Goal: Task Accomplishment & Management: Manage account settings

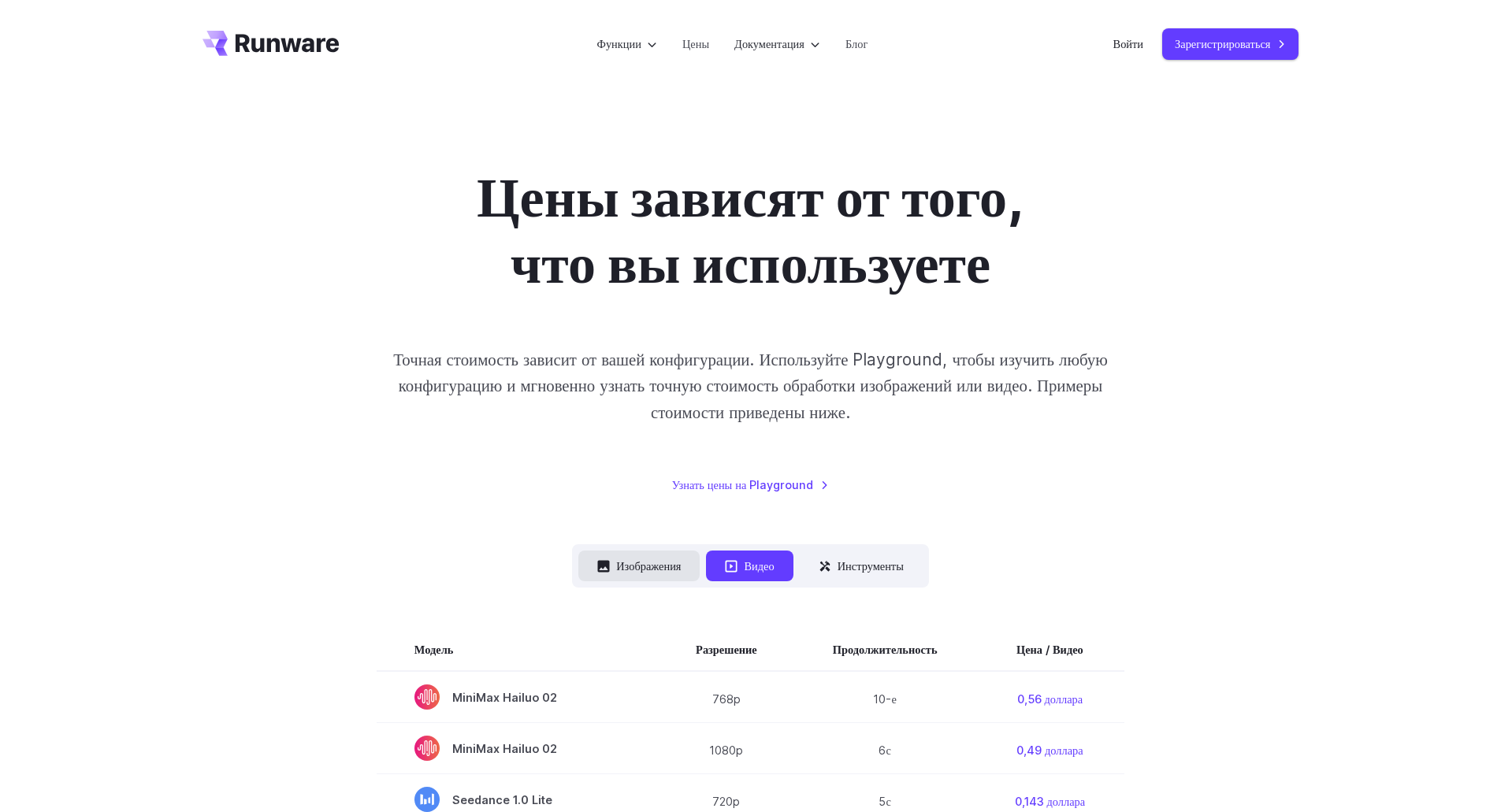
click at [648, 565] on font "Изображения" at bounding box center [647, 566] width 64 height 14
click at [663, 564] on font "Изображения" at bounding box center [647, 566] width 64 height 14
click at [1210, 301] on div "Цены зависят от того, что вы используете Точная стоимость зависит от вашей конф…" at bounding box center [750, 328] width 1097 height 330
click at [1126, 46] on font "Войти" at bounding box center [1128, 44] width 31 height 14
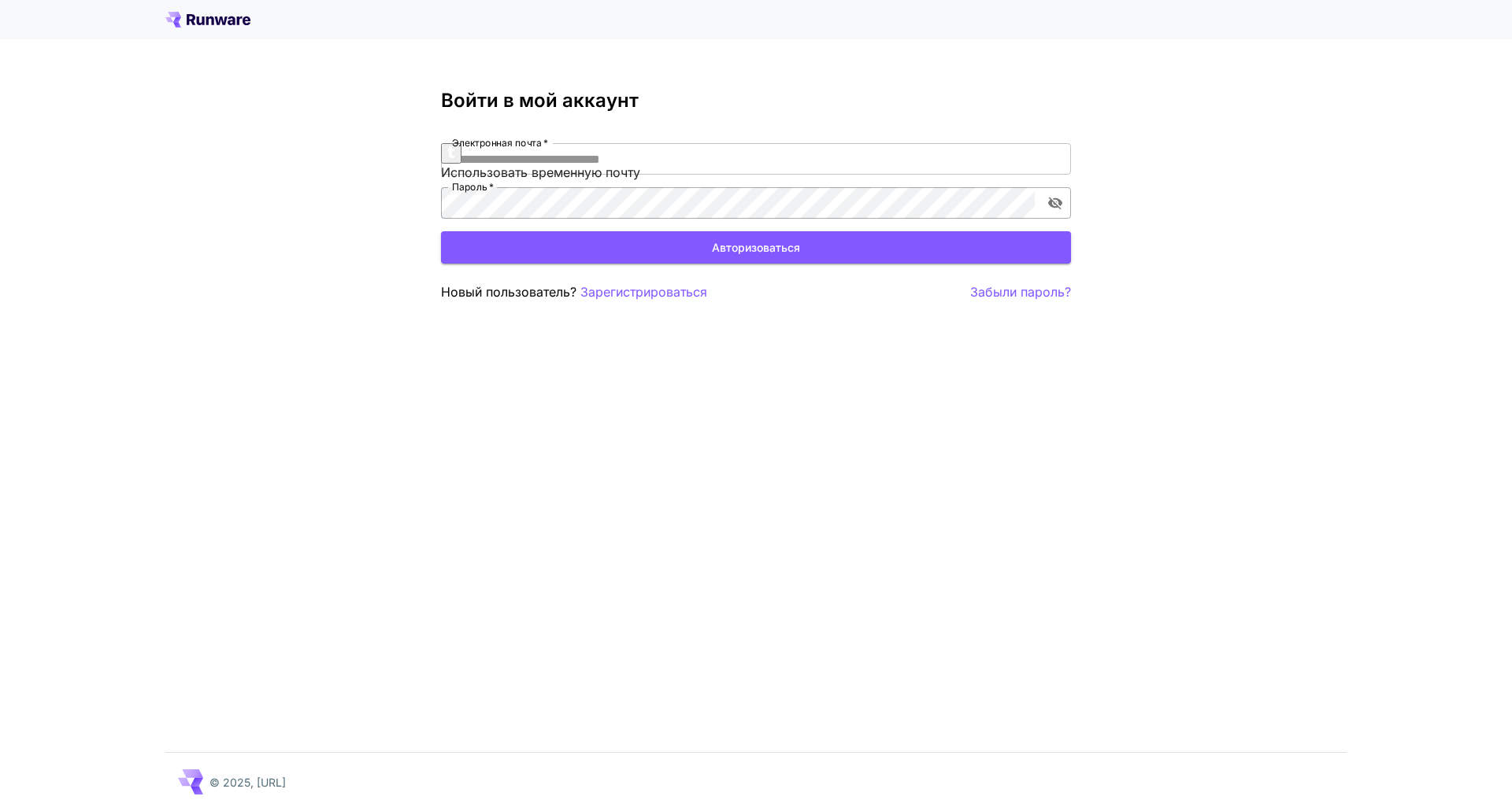
type input "**********"
click at [1063, 197] on button "включить видимость пароля" at bounding box center [1055, 203] width 29 height 29
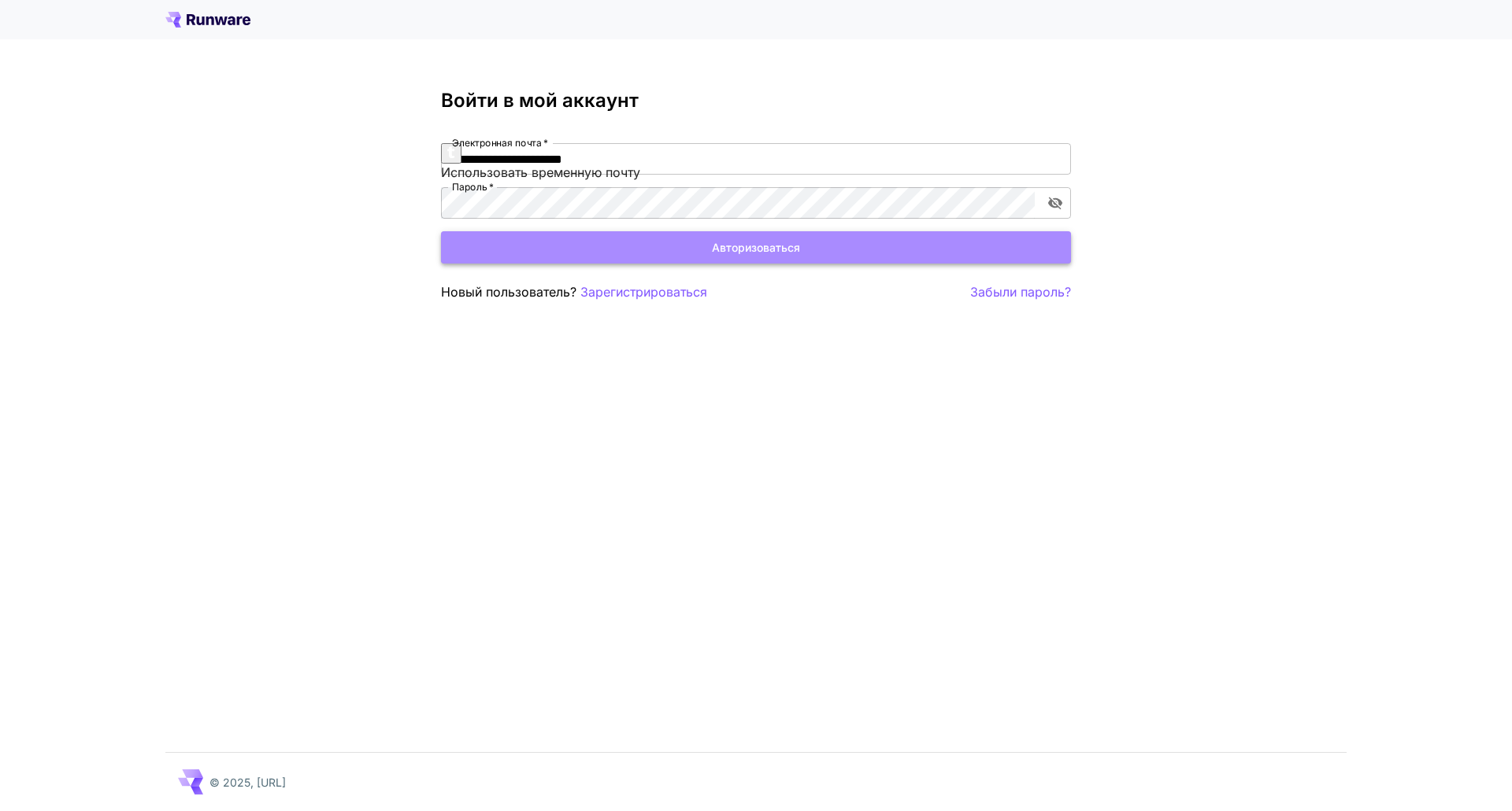
click at [930, 244] on button "Авторизоваться" at bounding box center [756, 248] width 630 height 33
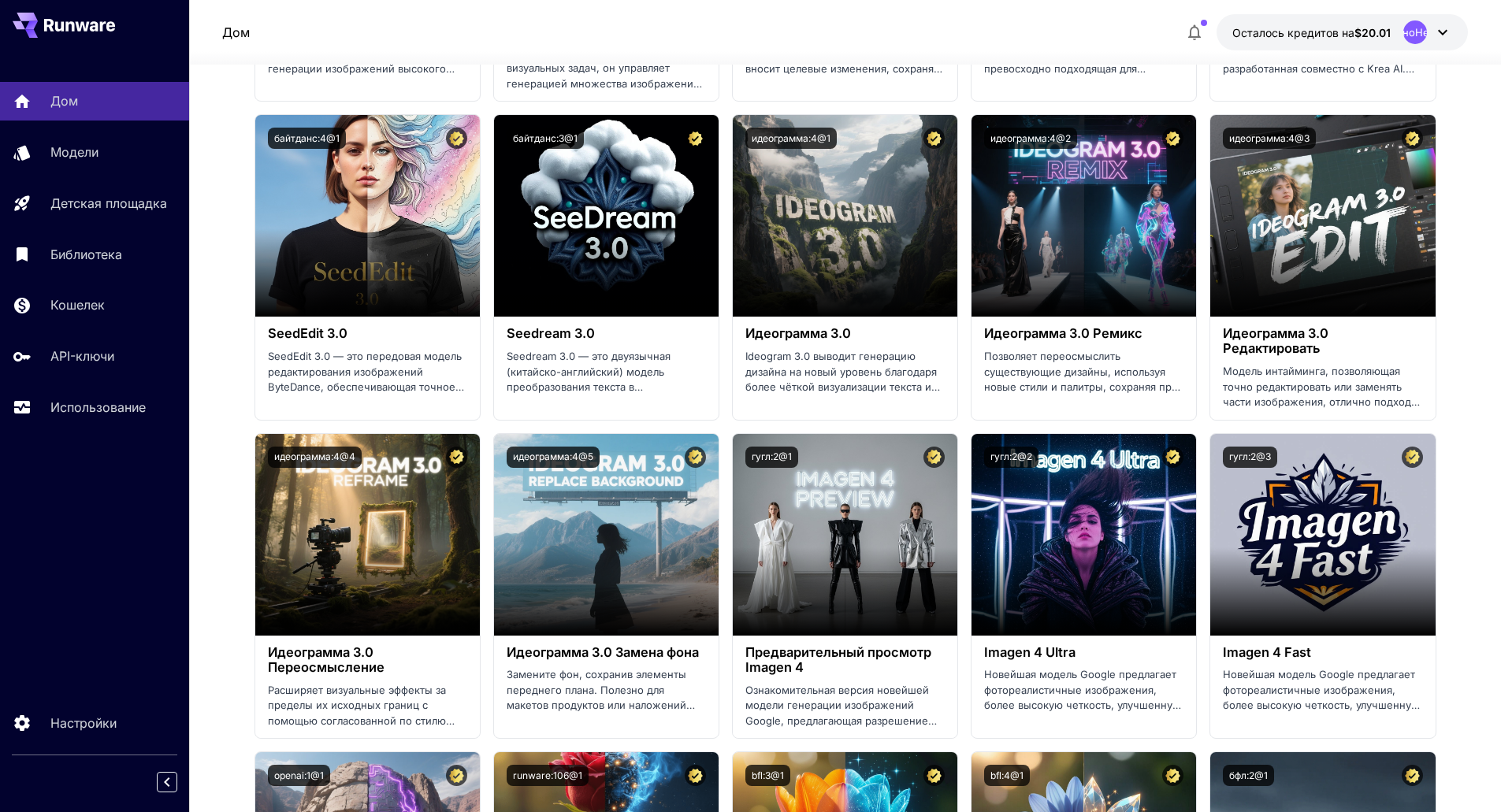
scroll to position [1937, 0]
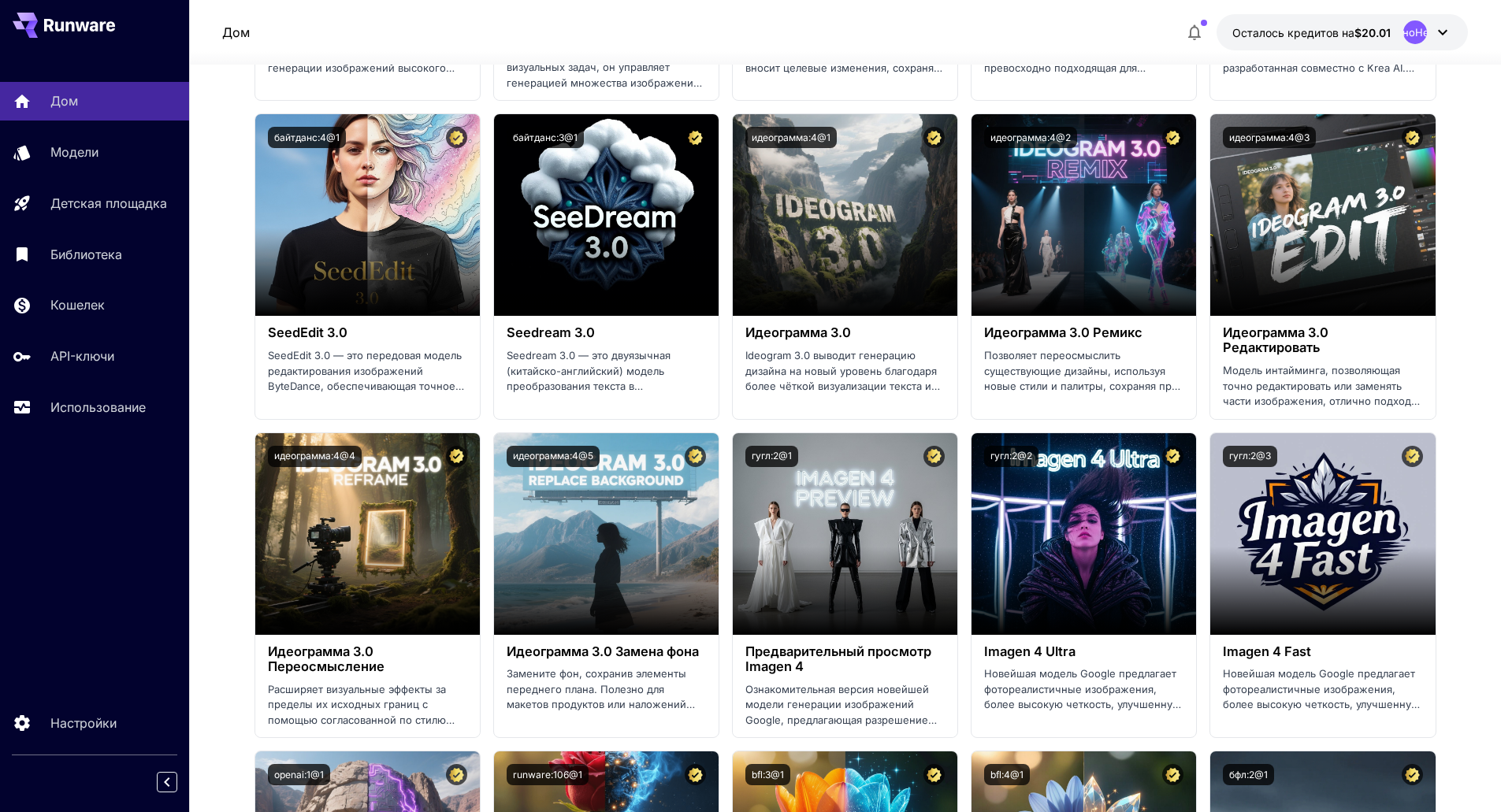
click at [1359, 61] on div at bounding box center [845, 55] width 1312 height 19
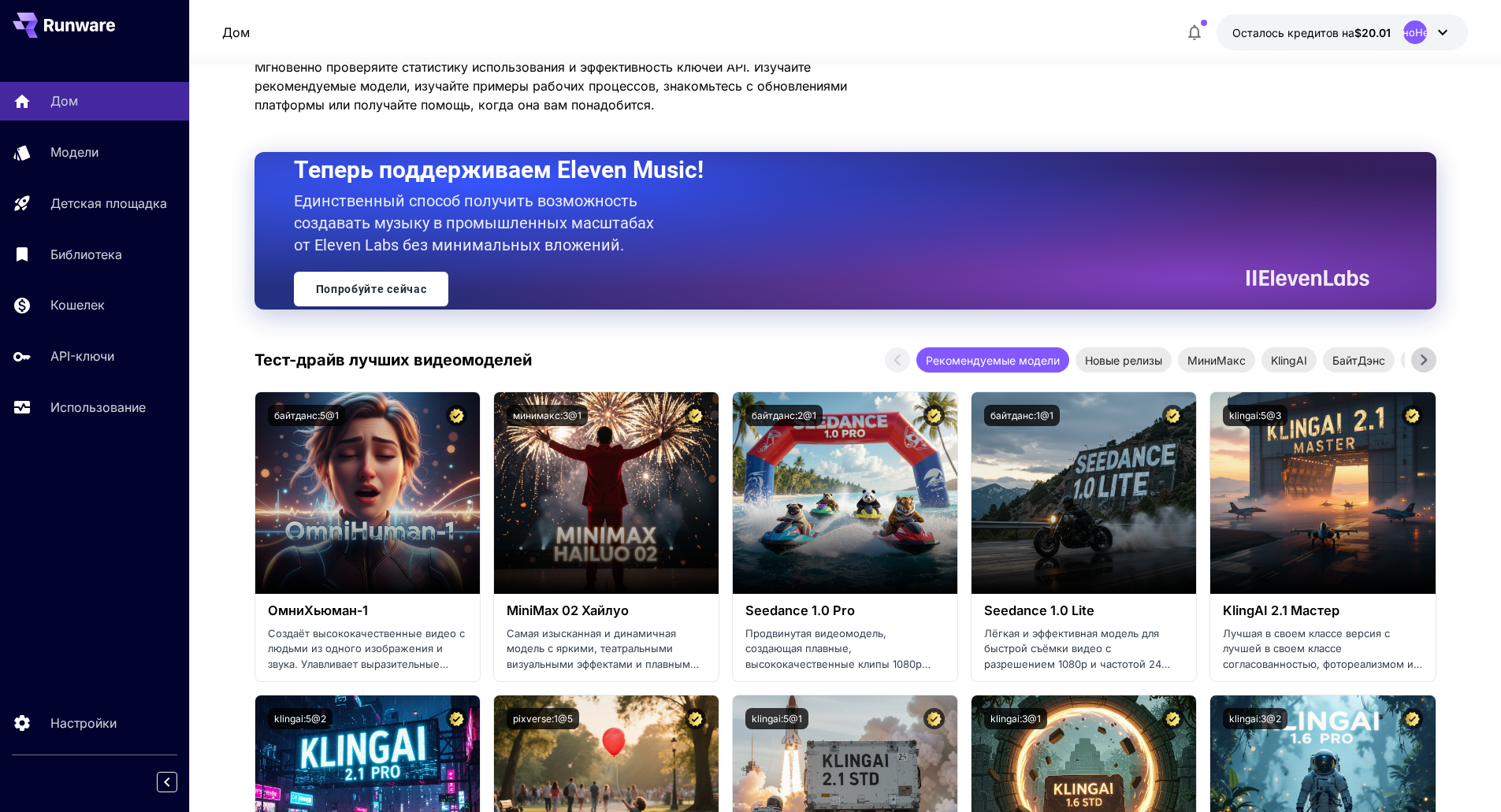
scroll to position [0, 0]
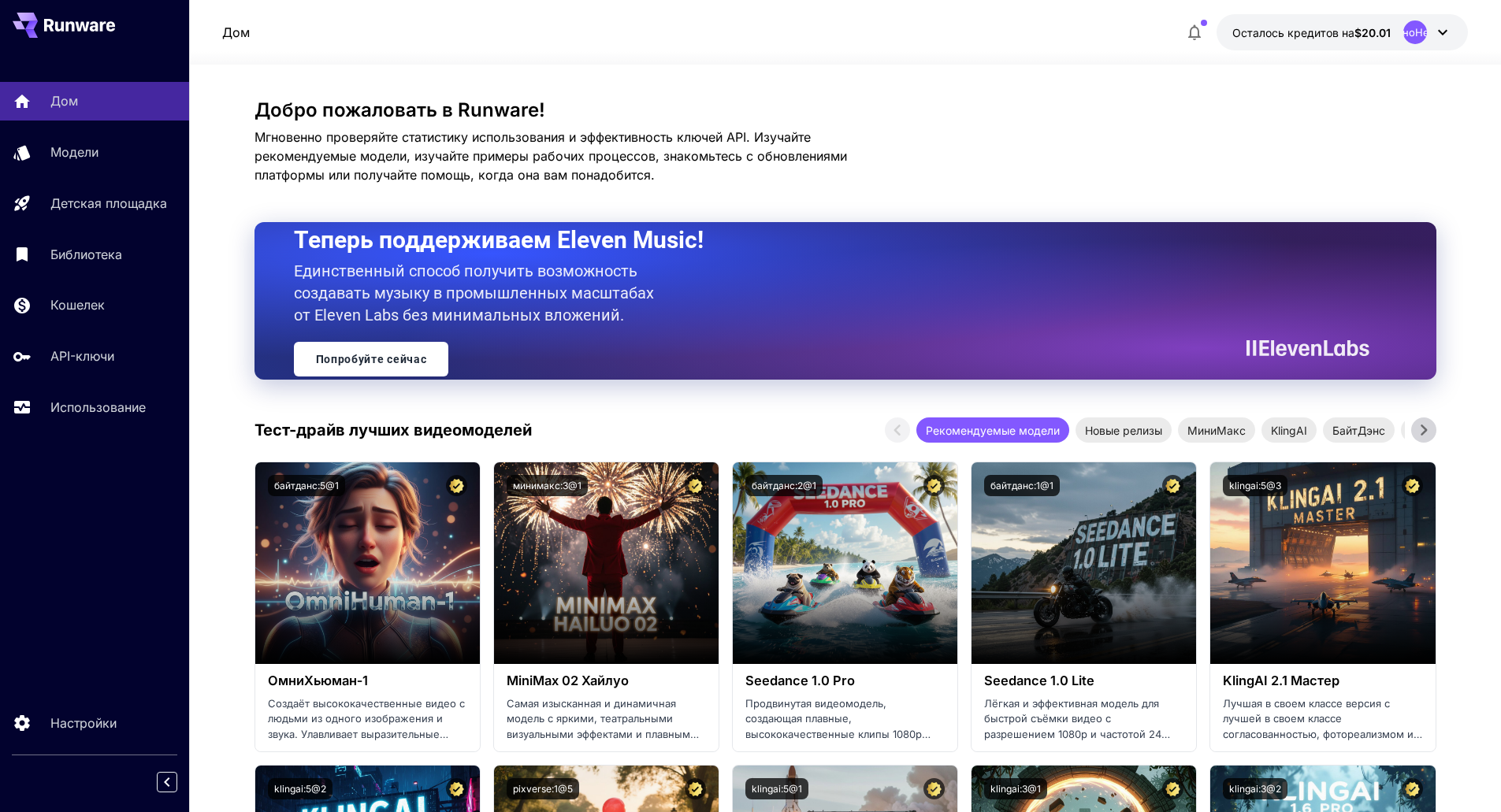
click at [1431, 425] on icon at bounding box center [1424, 430] width 24 height 24
click at [1313, 420] on div "Google Veo" at bounding box center [1307, 429] width 78 height 25
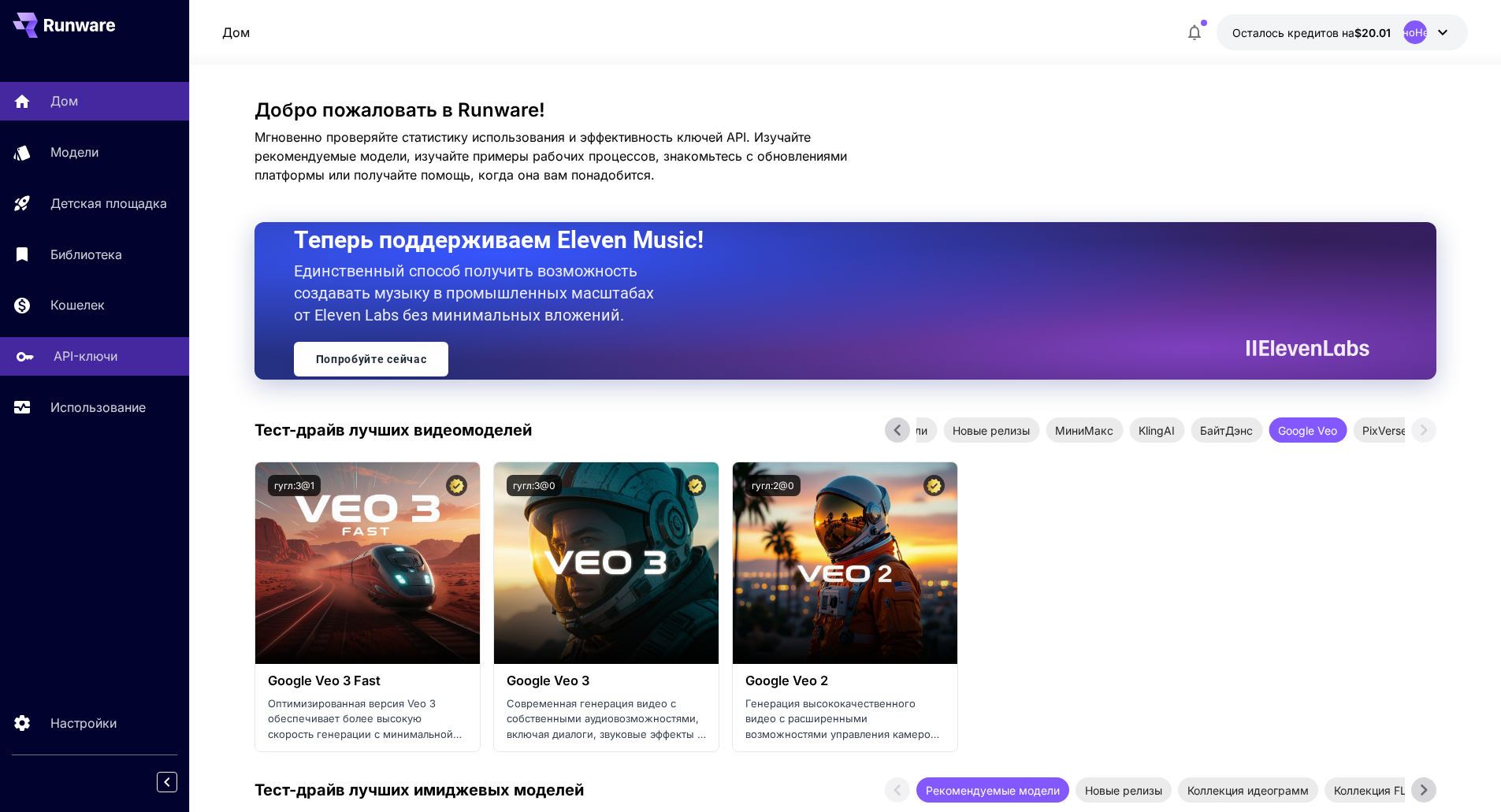
click at [95, 355] on font "API-ключи" at bounding box center [85, 356] width 63 height 16
